Goal: Task Accomplishment & Management: Complete application form

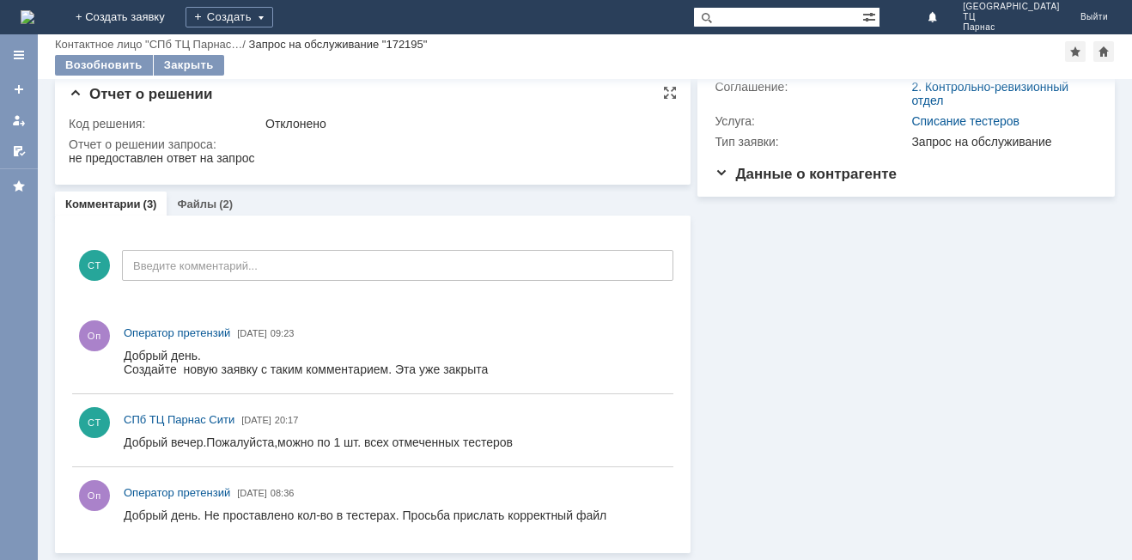
scroll to position [135, 0]
click at [175, 13] on link "+ Создать заявку" at bounding box center [120, 17] width 110 height 34
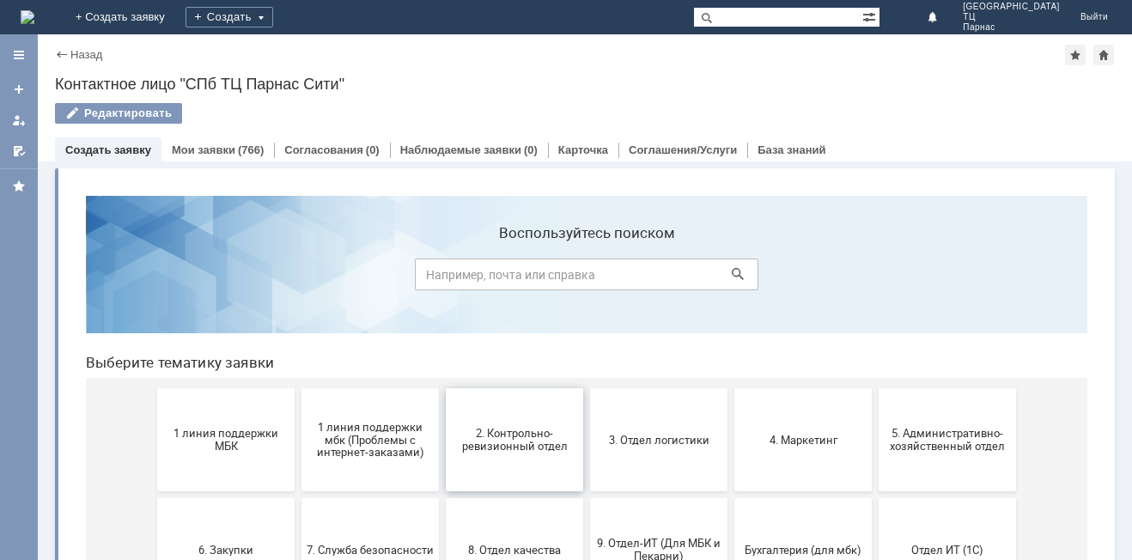
click at [532, 441] on span "2. Контрольно-ревизионный отдел" at bounding box center [514, 440] width 127 height 26
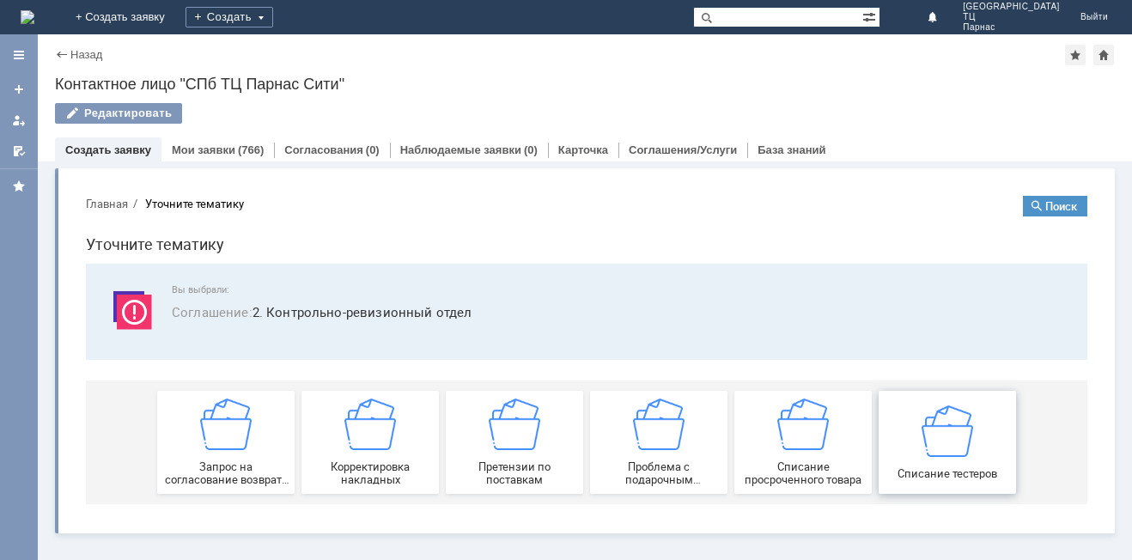
click at [968, 453] on img at bounding box center [947, 430] width 52 height 52
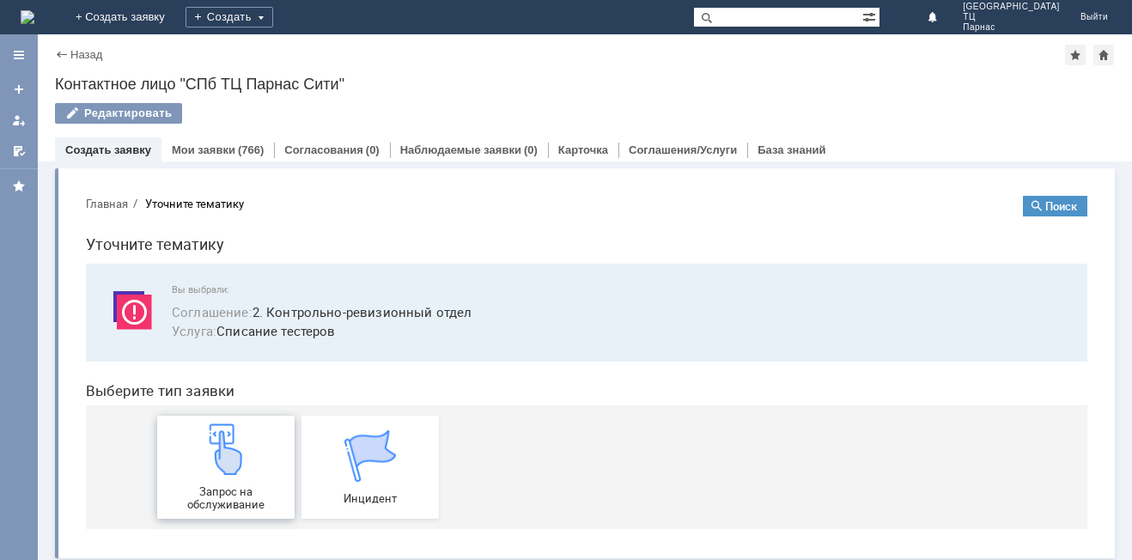
click at [188, 483] on div "Запрос на обслуживание" at bounding box center [225, 467] width 127 height 88
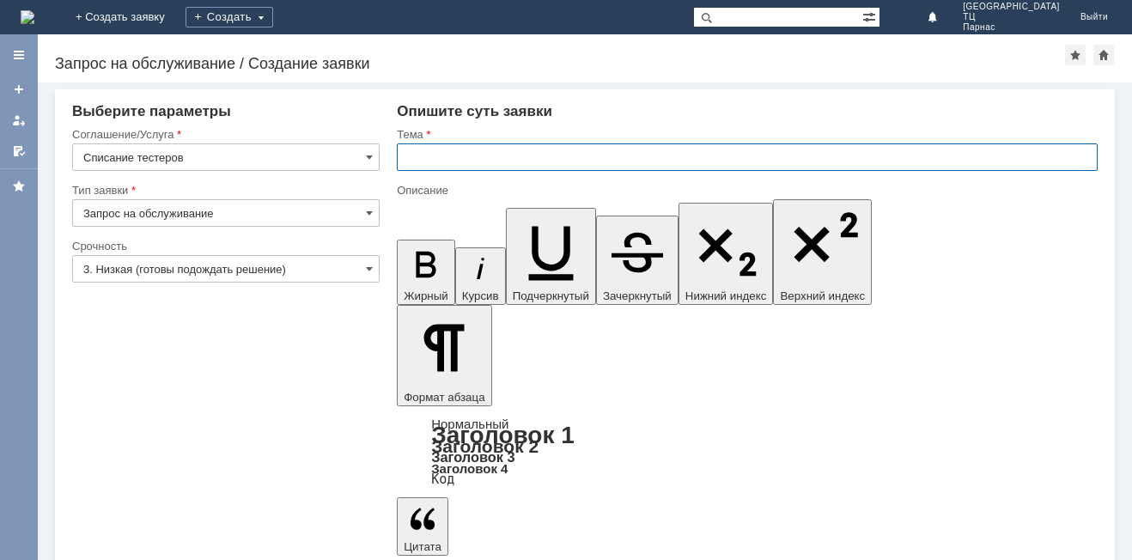
click at [425, 154] on input "text" at bounding box center [747, 156] width 701 height 27
type input "[GEOGRAPHIC_DATA]"
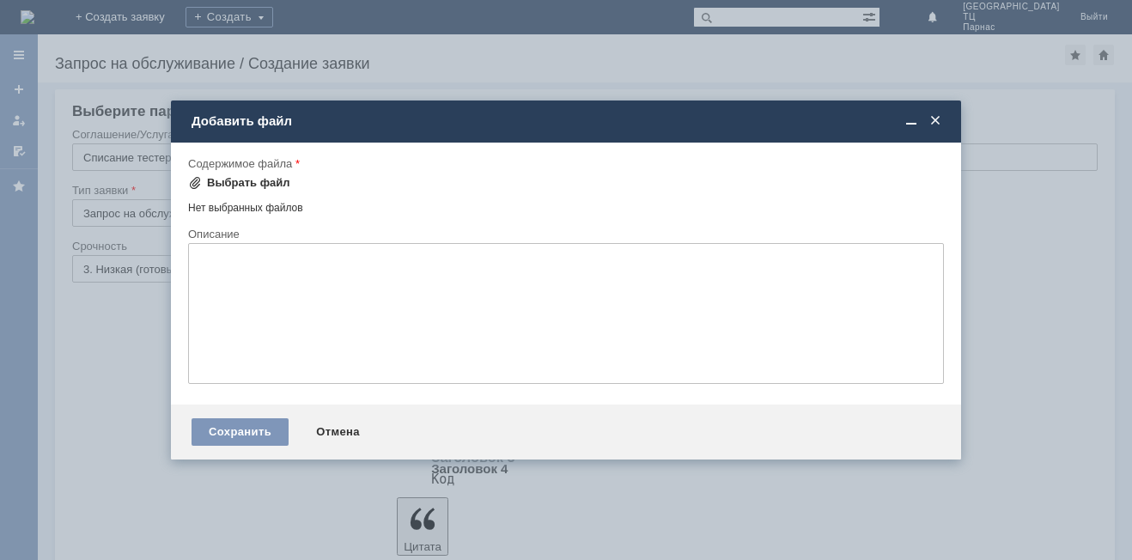
click at [258, 173] on div "Выбрать файл" at bounding box center [239, 183] width 102 height 21
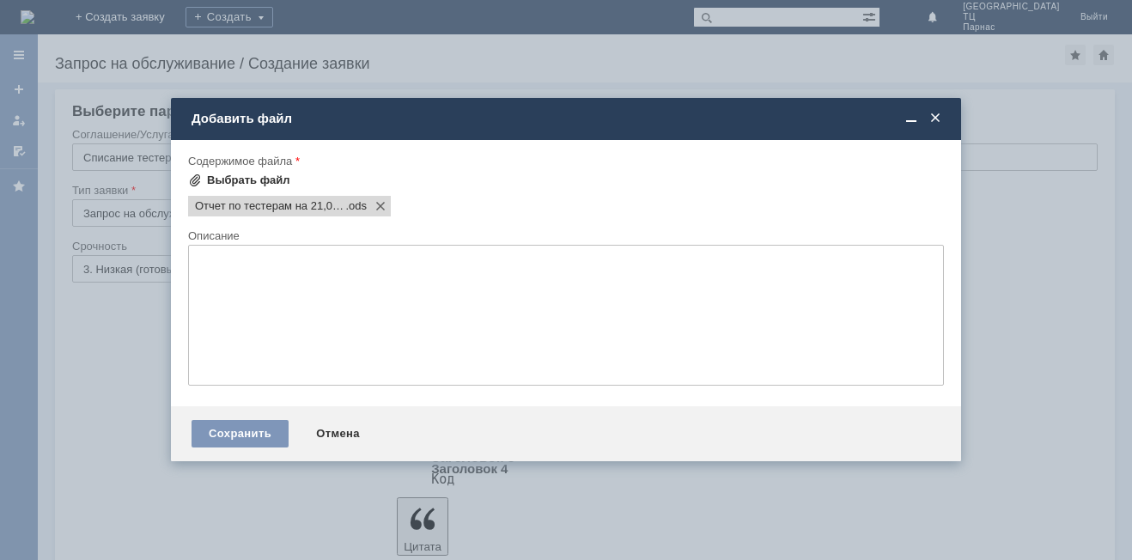
click at [255, 172] on div "Выбрать файл" at bounding box center [239, 180] width 102 height 21
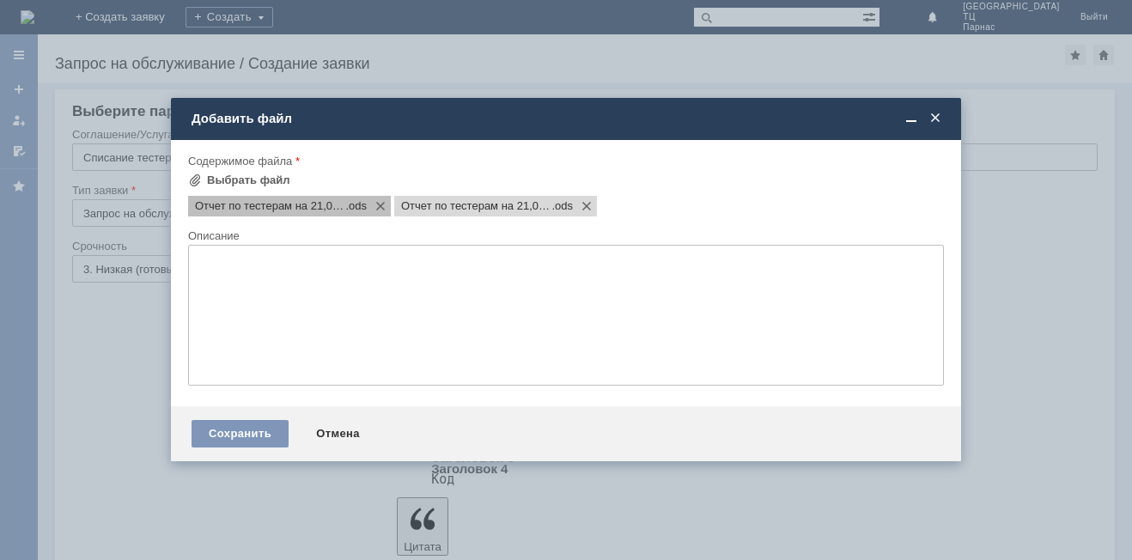
click at [319, 213] on div "Отчет по тестерам на 21,08,25 .ods" at bounding box center [289, 206] width 203 height 21
click at [312, 212] on span "Отчет по тестерам на 21,08,25" at bounding box center [270, 206] width 150 height 14
click at [313, 210] on span "Отчет по тестерам на 21,08,25" at bounding box center [270, 206] width 150 height 14
click at [257, 214] on div "Отчет по тестерам на 21,08,25 .ods" at bounding box center [289, 206] width 203 height 21
click at [320, 208] on span "Отчет по тестерам на 21,08,25" at bounding box center [270, 206] width 150 height 14
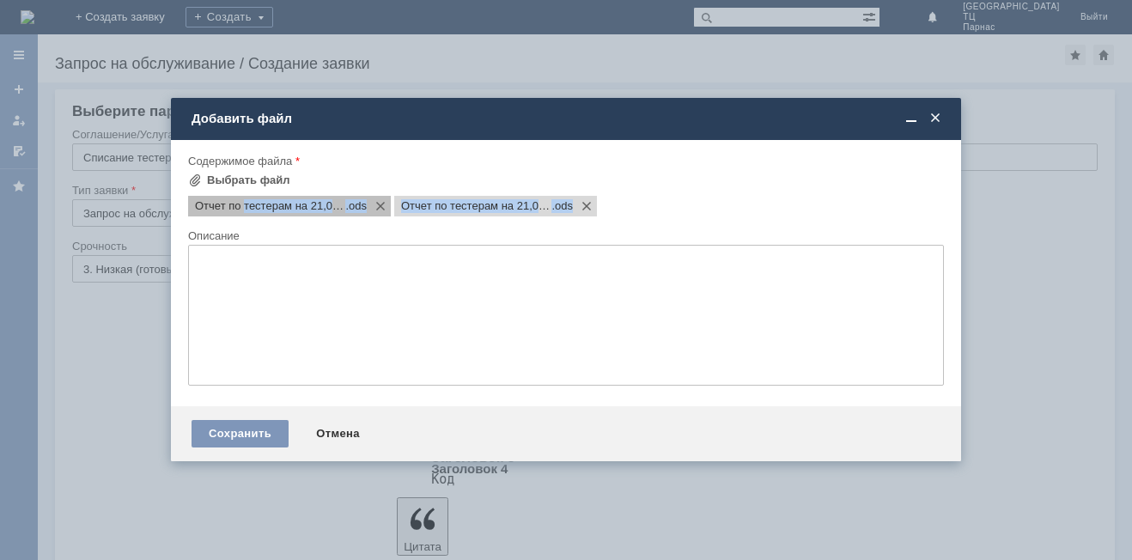
click at [244, 216] on div "Содержимое файла Выбрать файл Отчет по тестерам на 21,08,25 .ods Отчет по тесте…" at bounding box center [566, 191] width 756 height 75
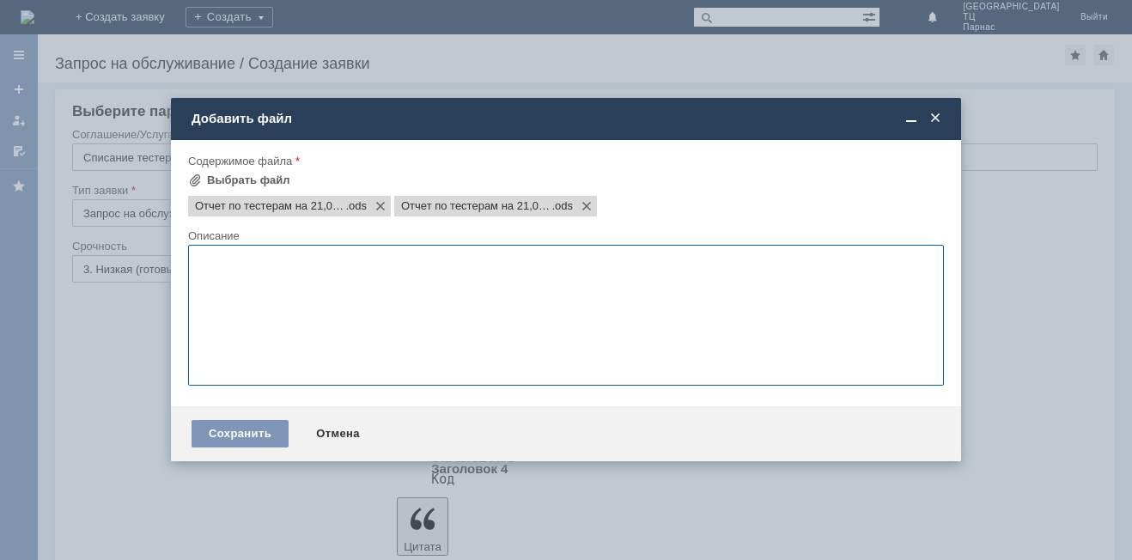
click at [341, 315] on textarea at bounding box center [566, 315] width 756 height 141
click at [254, 177] on div "Выбрать файл" at bounding box center [248, 180] width 83 height 14
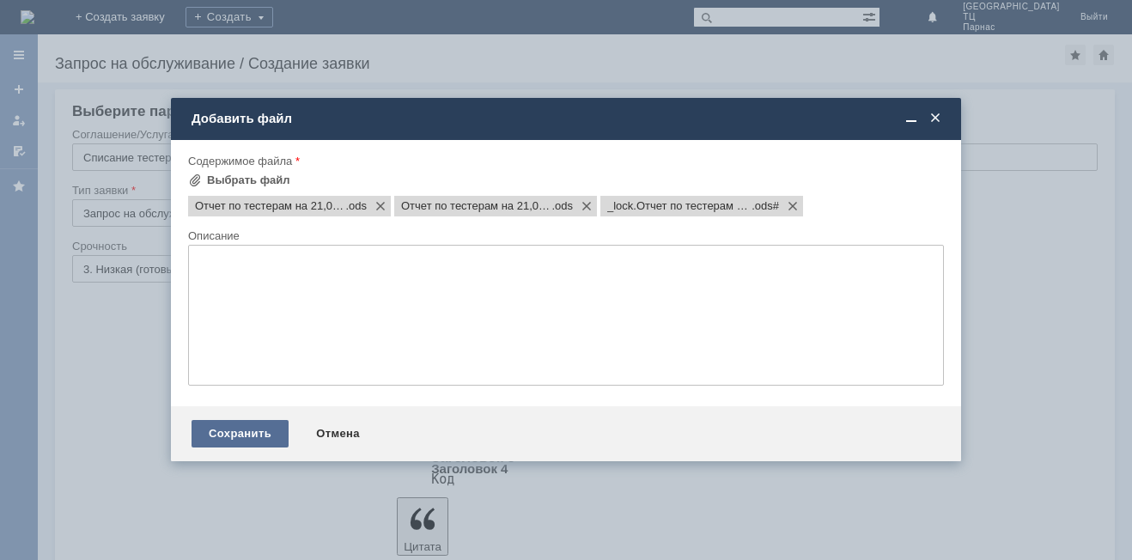
click at [212, 431] on div "Сохранить" at bounding box center [239, 433] width 97 height 27
